Goal: Task Accomplishment & Management: Manage account settings

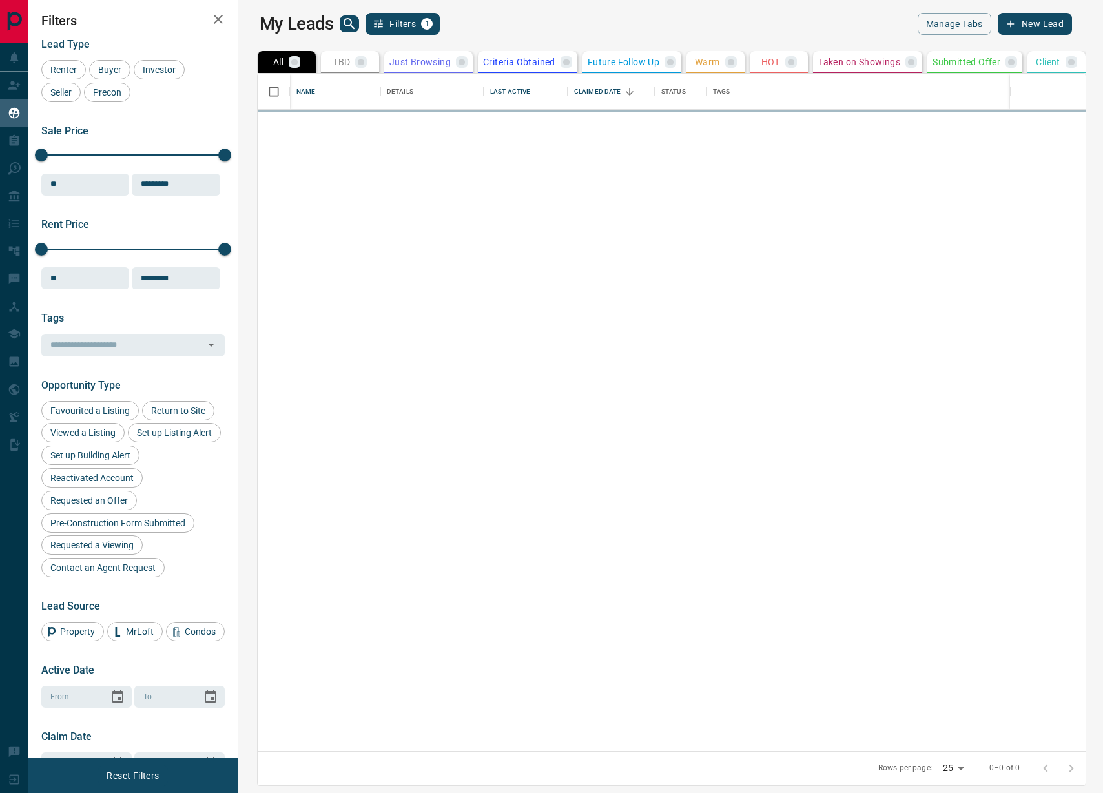
scroll to position [678, 859]
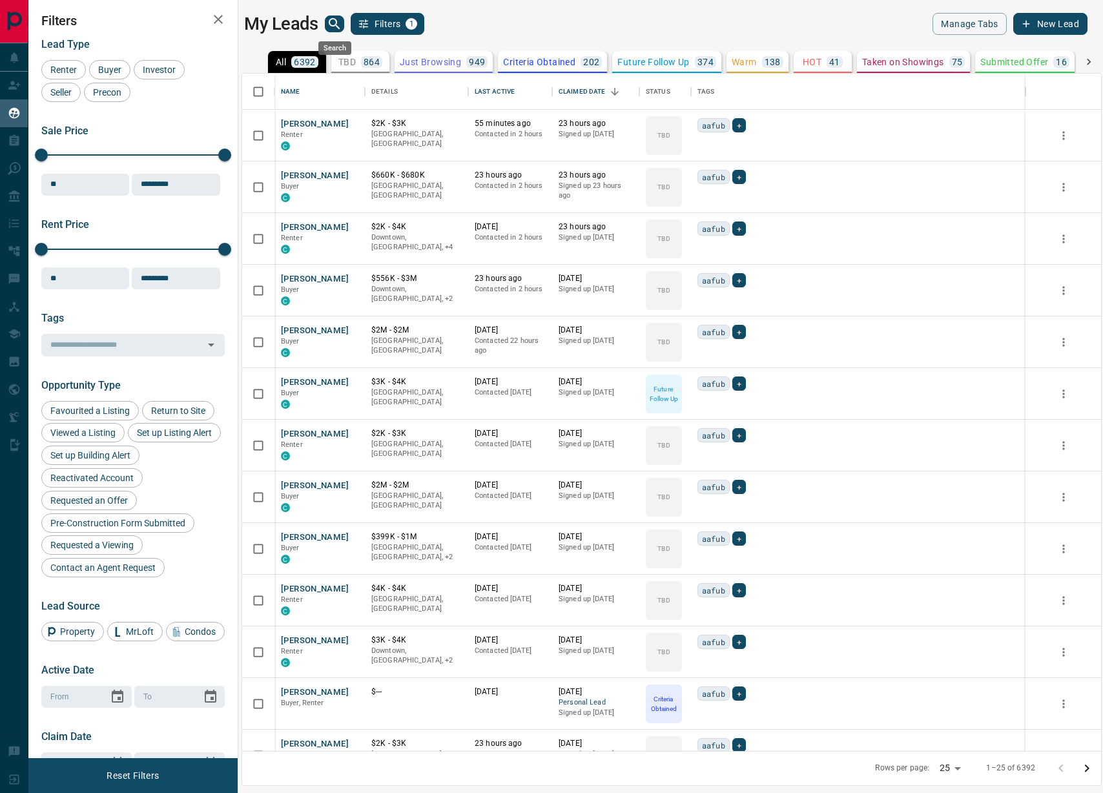
click at [341, 19] on icon "search button" at bounding box center [335, 24] width 16 height 16
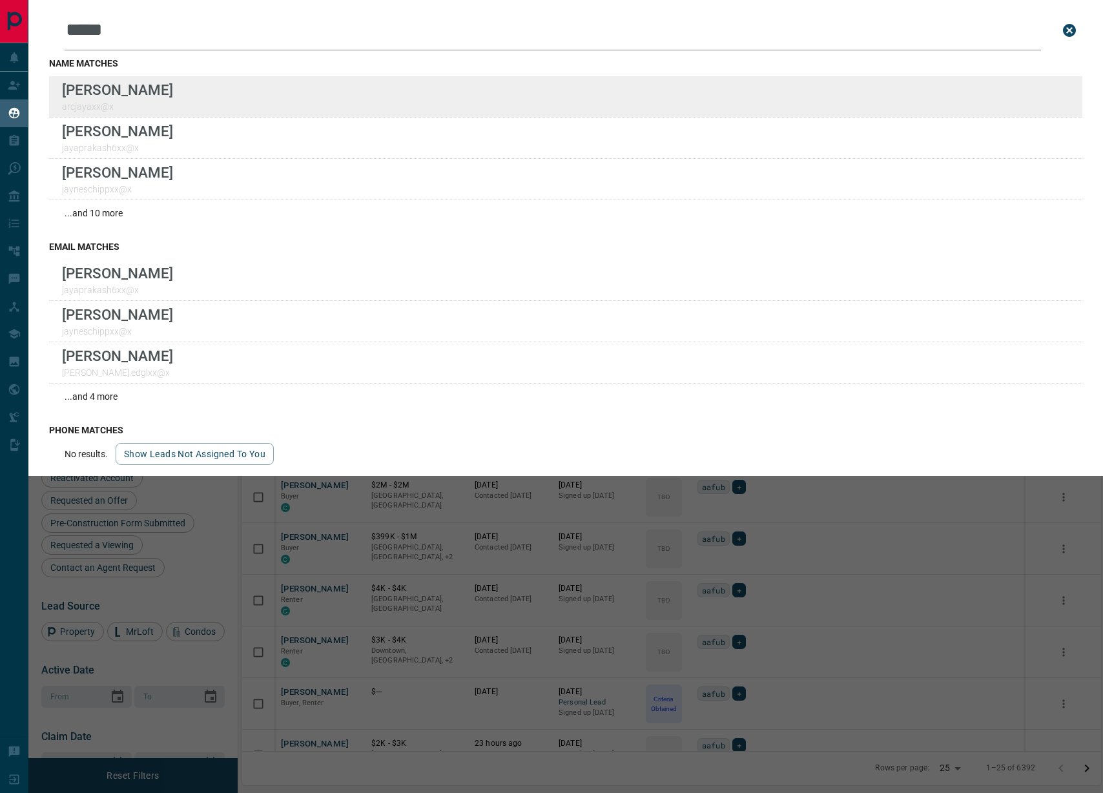
type input "*****"
click at [0, 0] on div "Lead Transfers Claim Leads My Leads Tasks Opportunities Deals Campaigns Automat…" at bounding box center [551, 388] width 1103 height 777
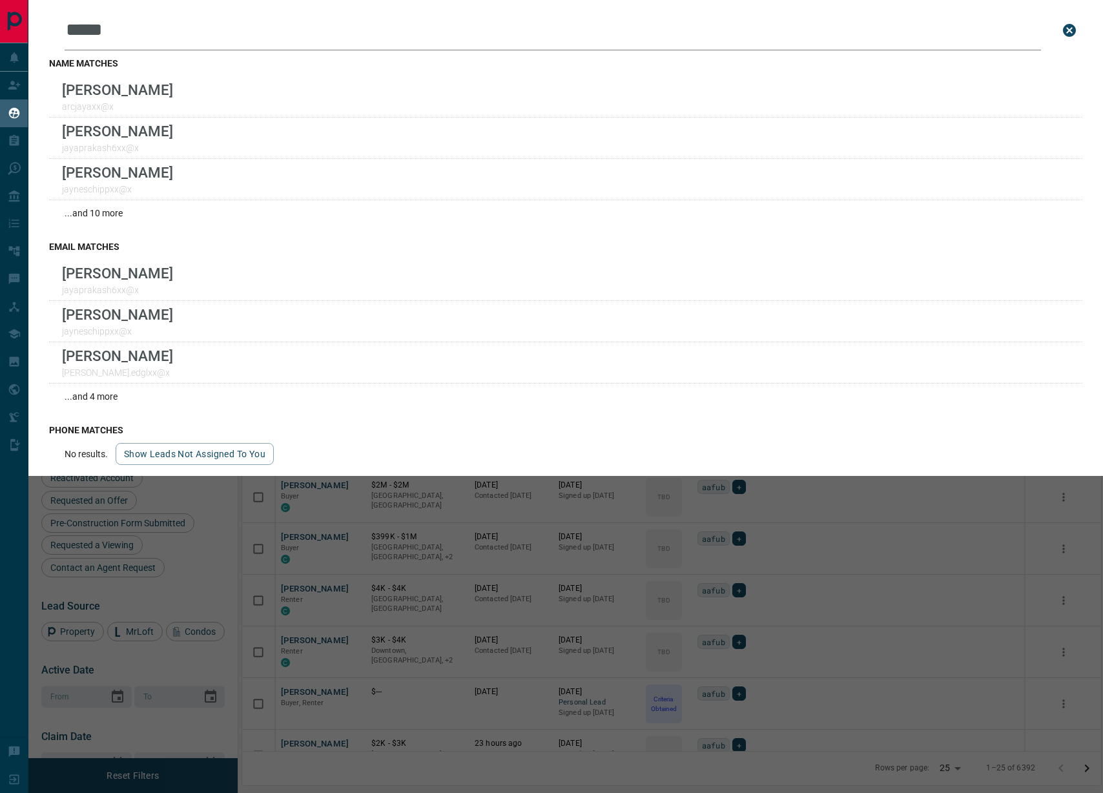
drag, startPoint x: 837, startPoint y: 493, endPoint x: 825, endPoint y: 485, distance: 14.9
click at [837, 492] on div "Leads Search Bar ***** Search for a lead by name, email, phone, or id name matc…" at bounding box center [579, 396] width 1103 height 793
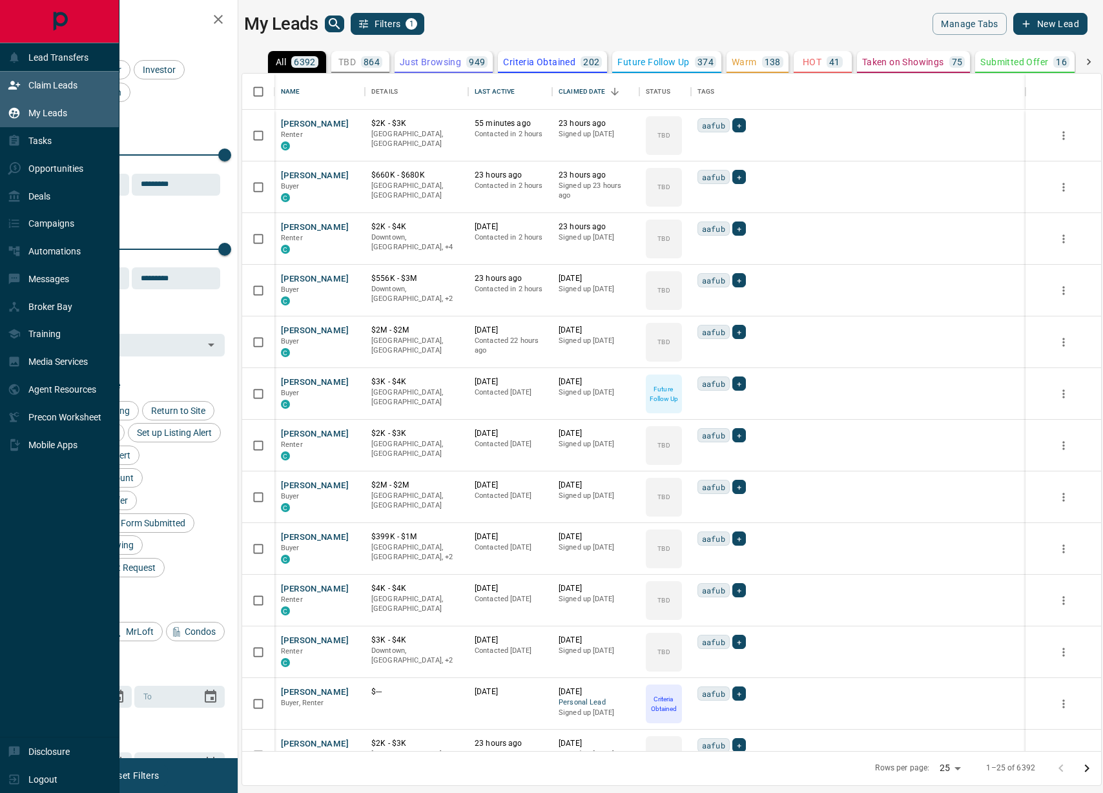
click at [23, 85] on div "Claim Leads" at bounding box center [43, 85] width 70 height 21
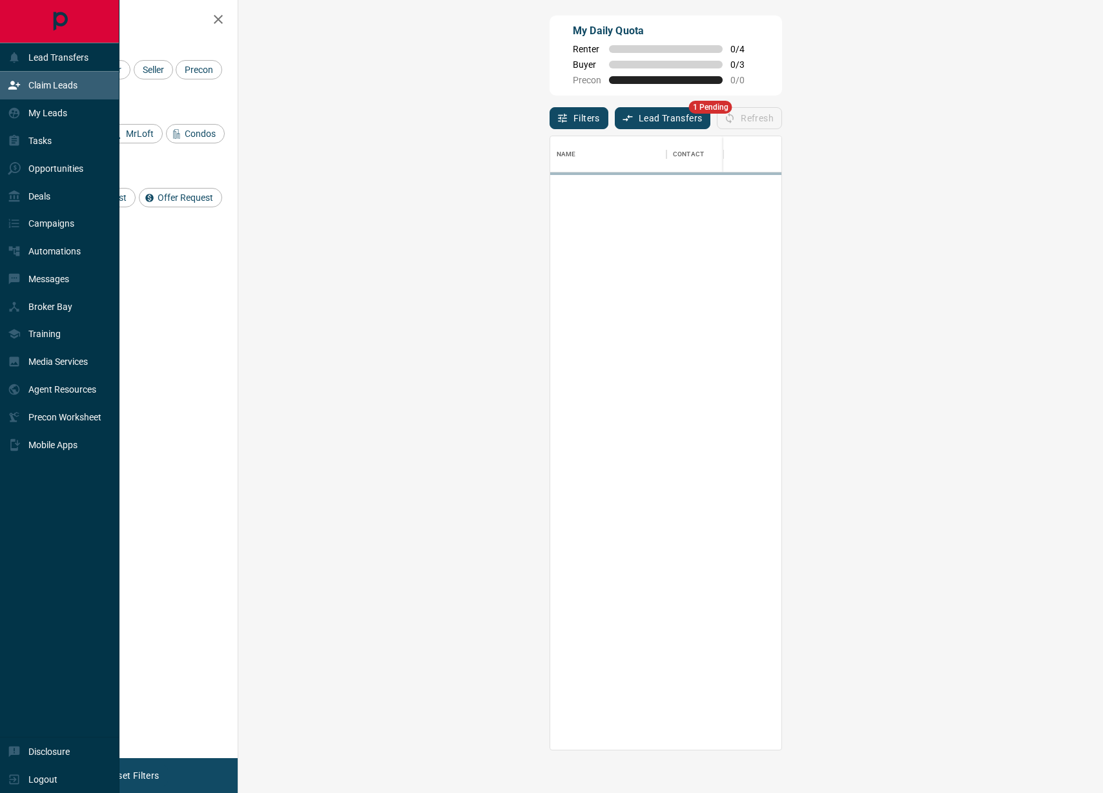
scroll to position [614, 837]
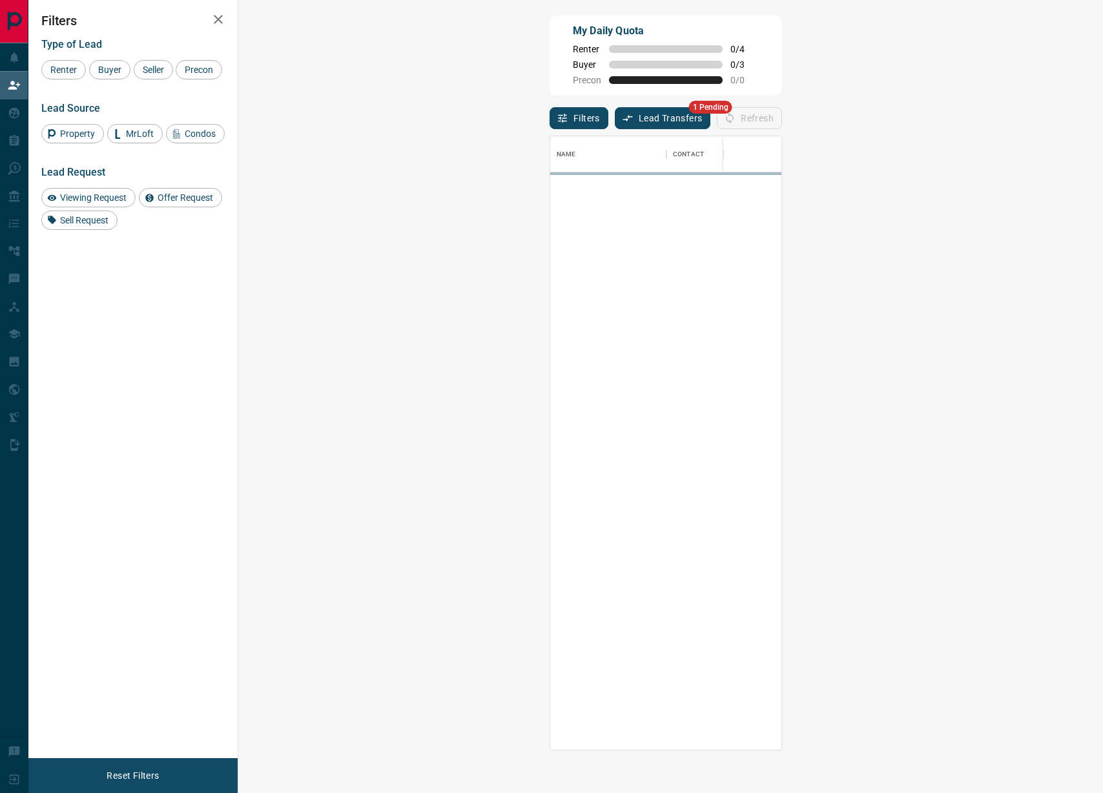
click at [615, 121] on button "Lead Transfers" at bounding box center [663, 118] width 96 height 22
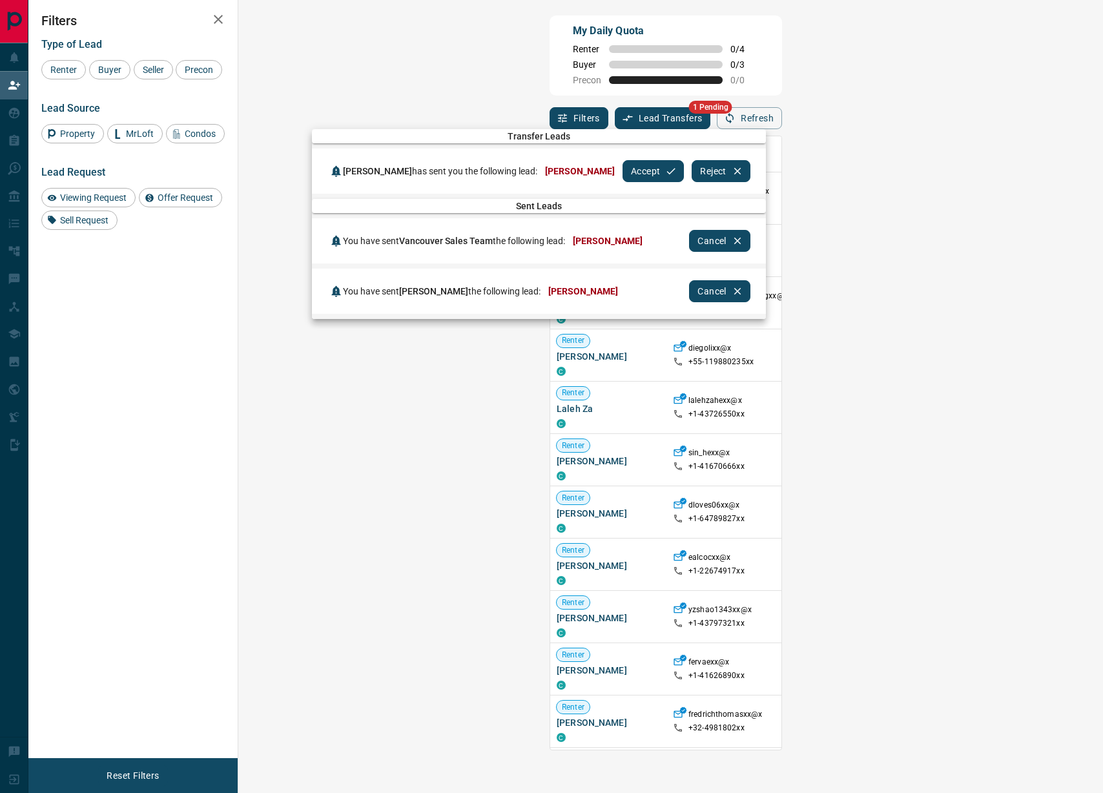
click at [649, 175] on button "Accept" at bounding box center [653, 171] width 61 height 22
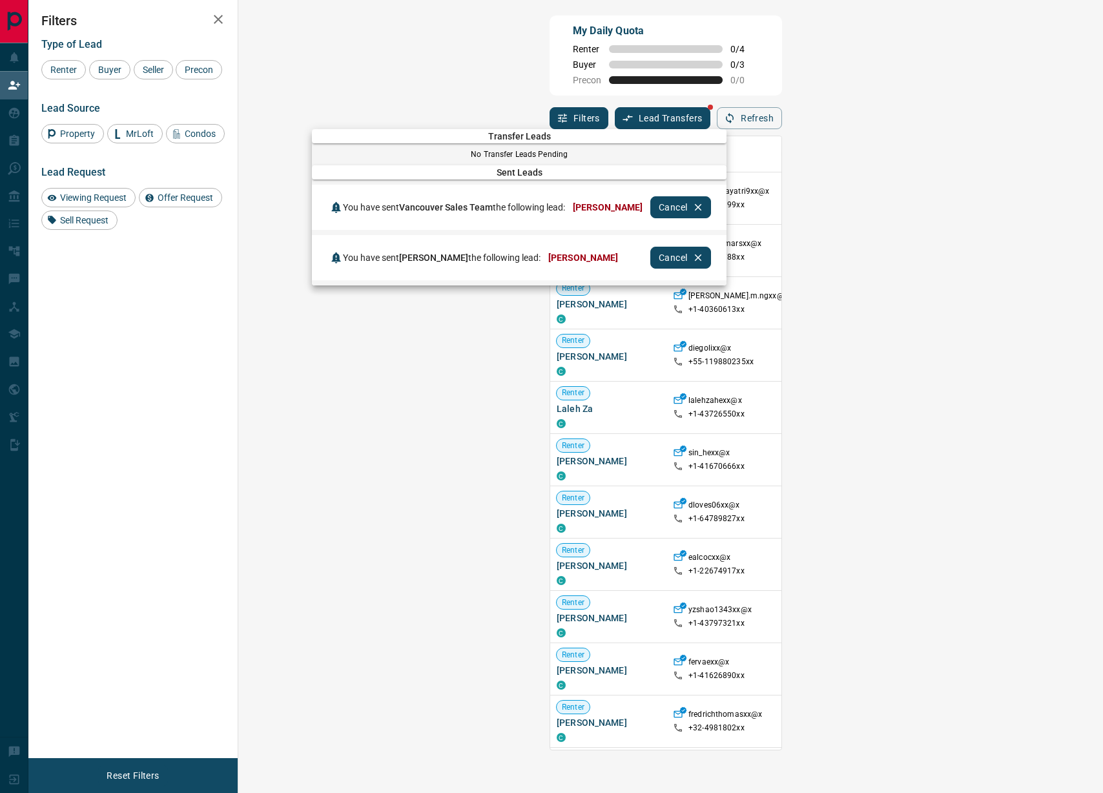
click at [669, 124] on div at bounding box center [551, 396] width 1103 height 793
